Goal: Information Seeking & Learning: Learn about a topic

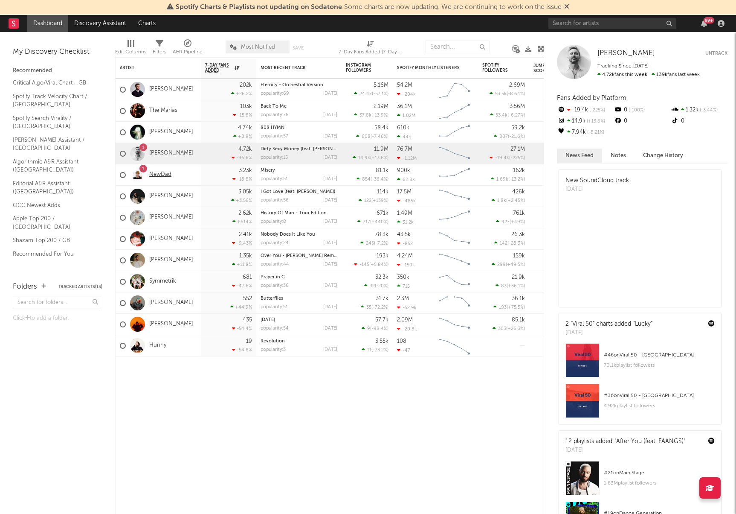
click at [160, 172] on link "NewDad" at bounding box center [160, 174] width 22 height 7
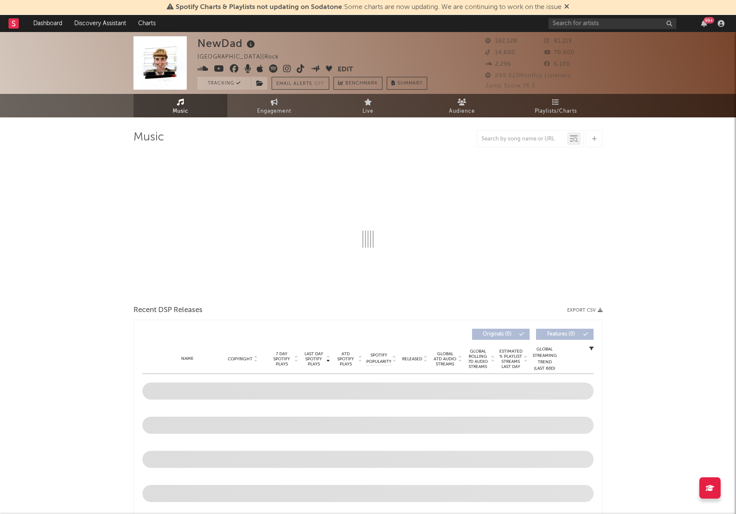
select select "6m"
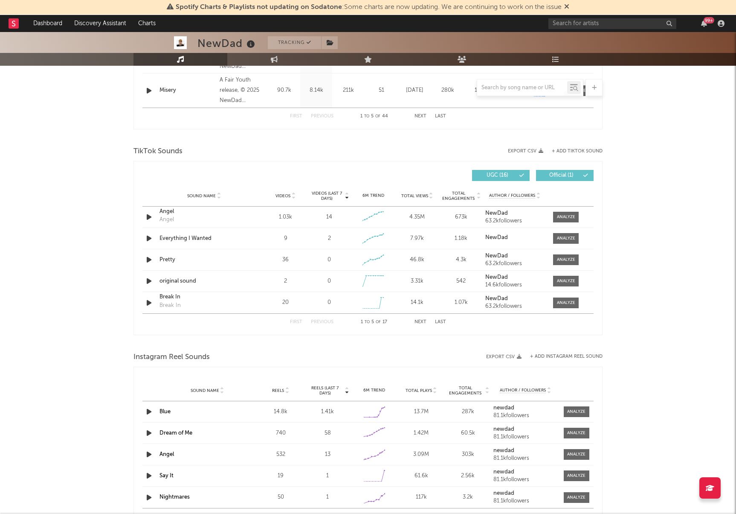
scroll to position [518, 0]
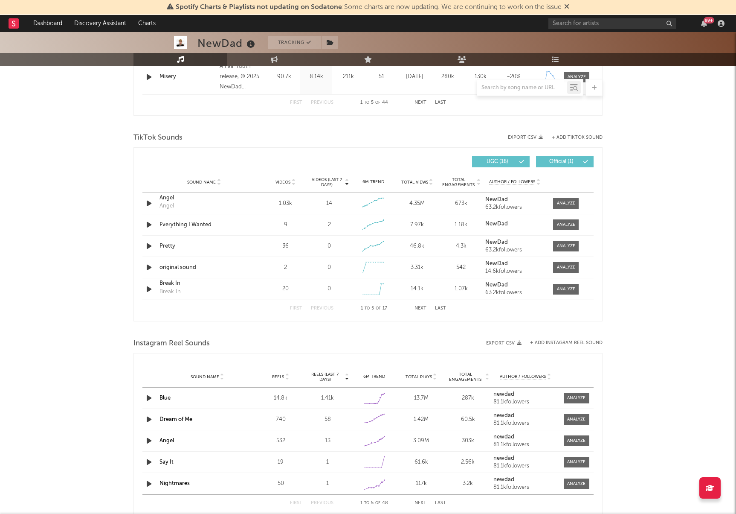
click at [166, 399] on link "Blue" at bounding box center [165, 398] width 11 height 6
click at [574, 398] on div at bounding box center [576, 398] width 18 height 6
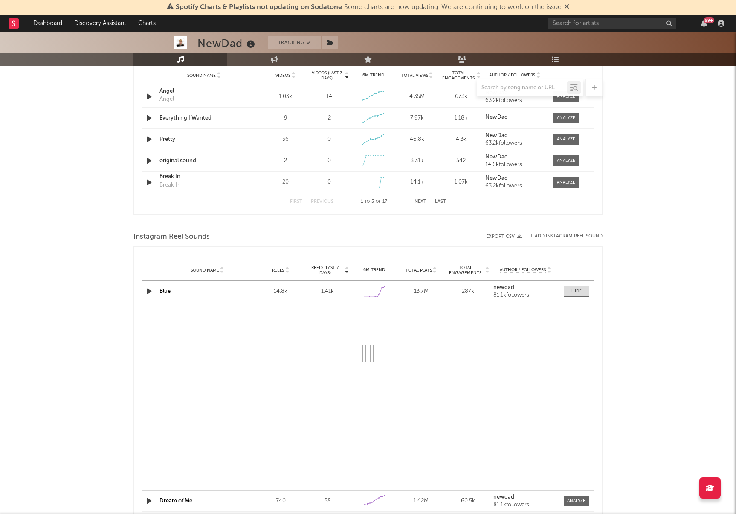
select select "6m"
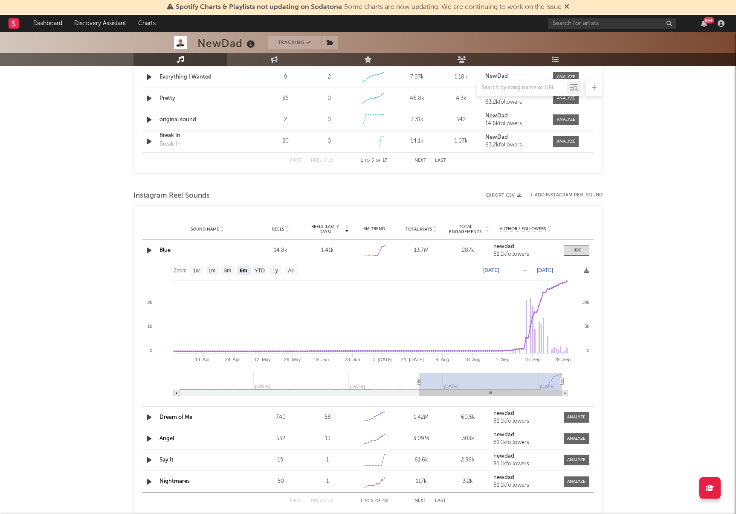
scroll to position [670, 0]
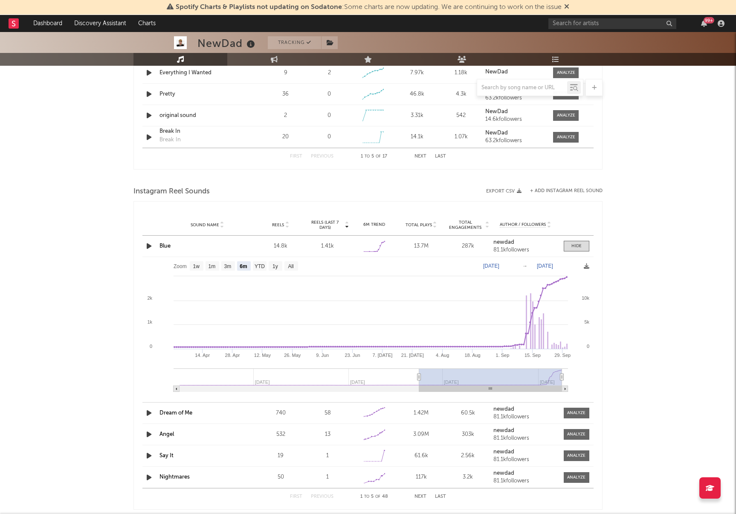
click at [571, 285] on rect at bounding box center [368, 327] width 451 height 141
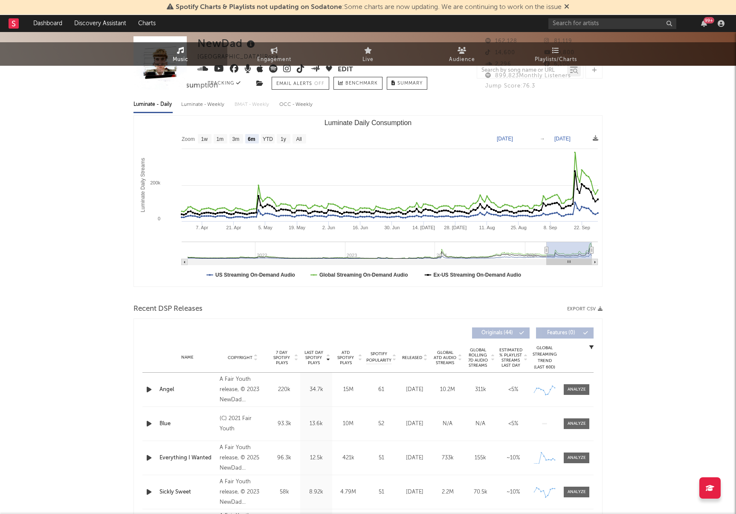
scroll to position [0, 0]
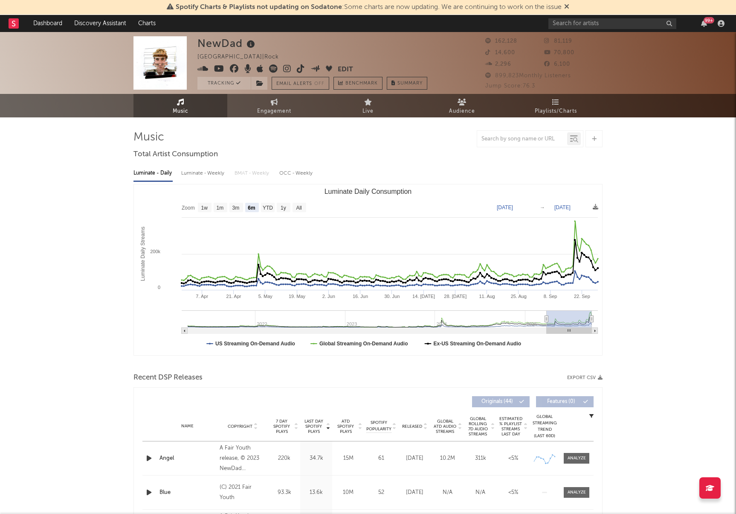
drag, startPoint x: 195, startPoint y: 107, endPoint x: 420, endPoint y: 241, distance: 262.0
click at [195, 107] on link "Music" at bounding box center [181, 105] width 94 height 23
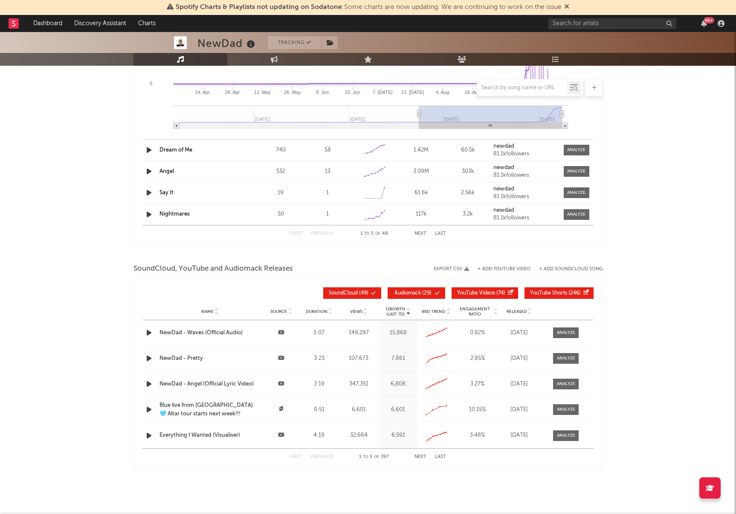
scroll to position [953, 0]
